Goal: Share content: Share content

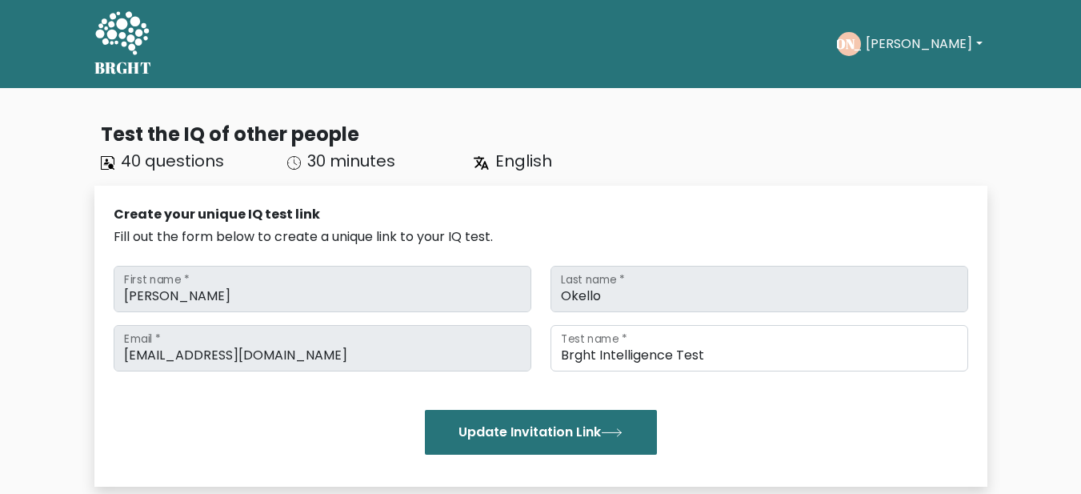
click at [127, 39] on icon at bounding box center [122, 32] width 54 height 43
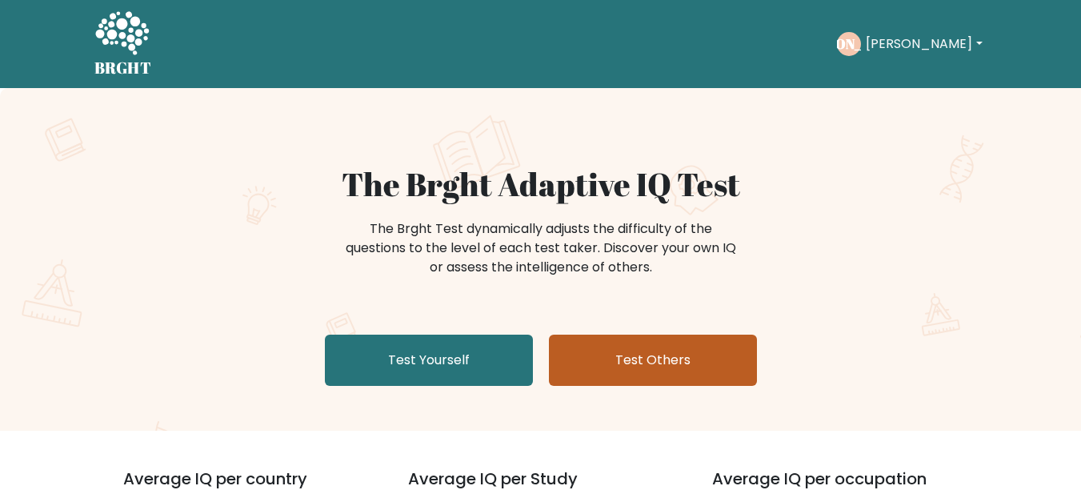
click at [620, 356] on link "Test Others" at bounding box center [653, 360] width 208 height 51
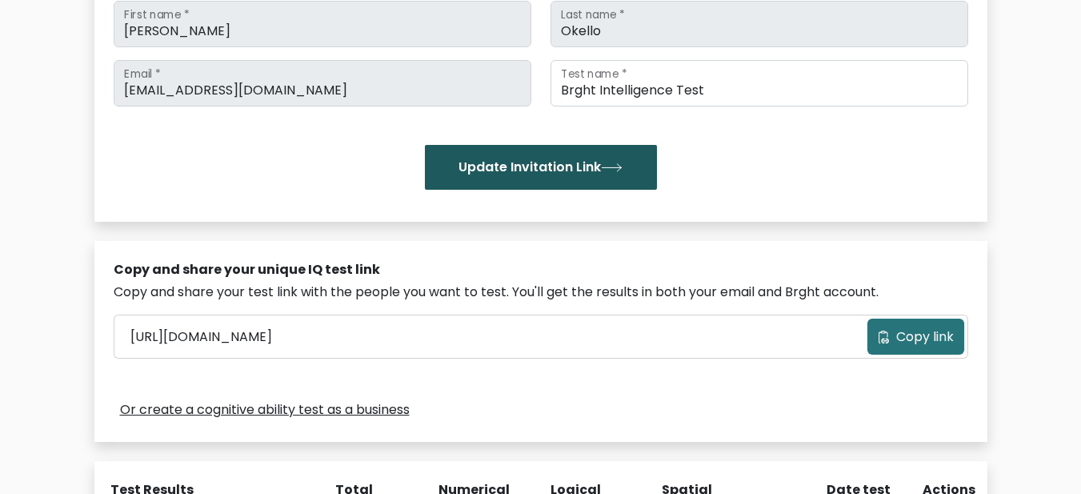
scroll to position [320, 0]
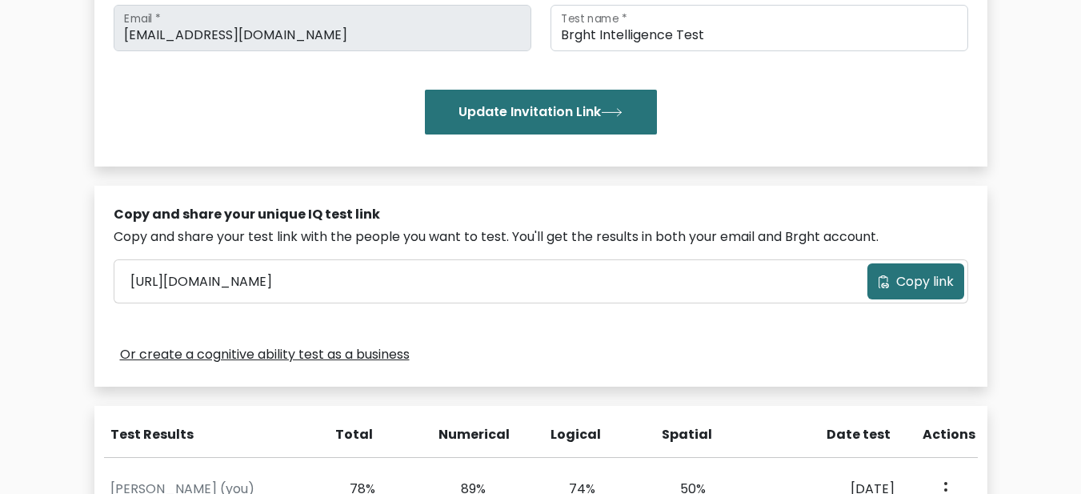
click at [924, 287] on span "Copy link" at bounding box center [925, 281] width 58 height 19
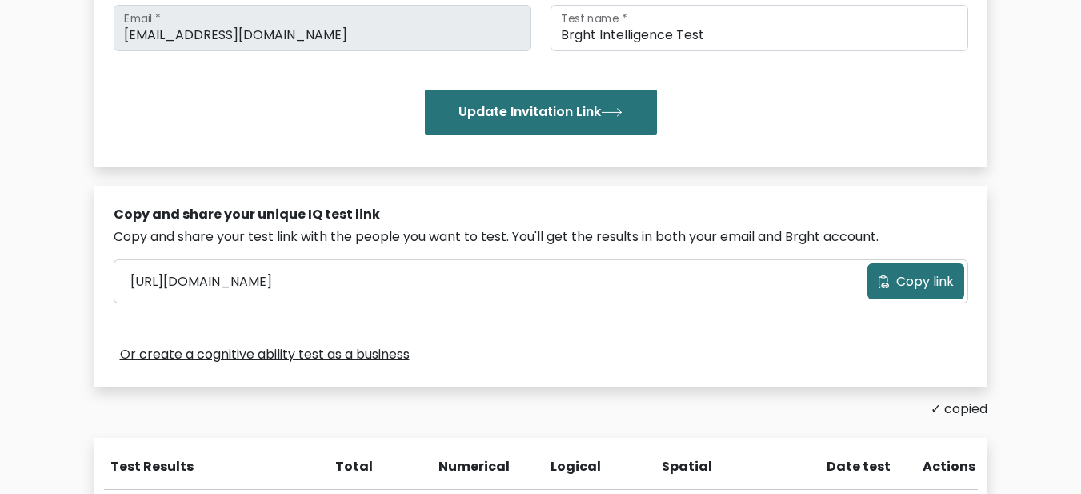
click at [603, 350] on div "Or create a cognitive ability test as a business" at bounding box center [541, 355] width 855 height 26
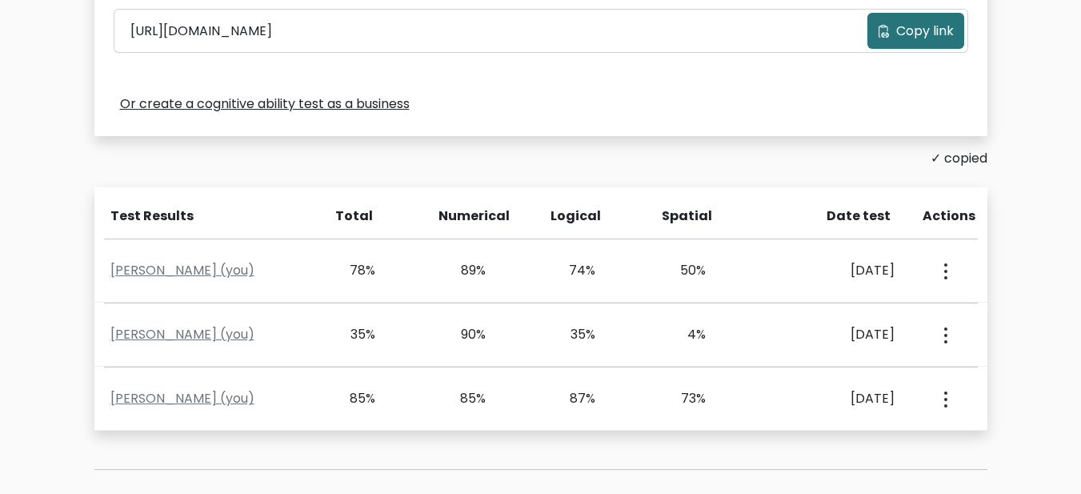
scroll to position [560, 0]
